Goal: Complete application form: Complete application form

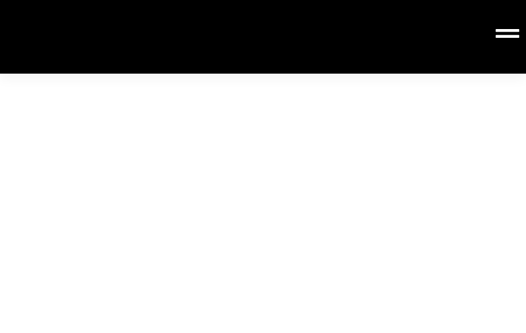
type input "株式会社sidemen"
type input "y.asada@sidemen.co.jp"
type input "株式会社sidemen"
